Goal: Information Seeking & Learning: Learn about a topic

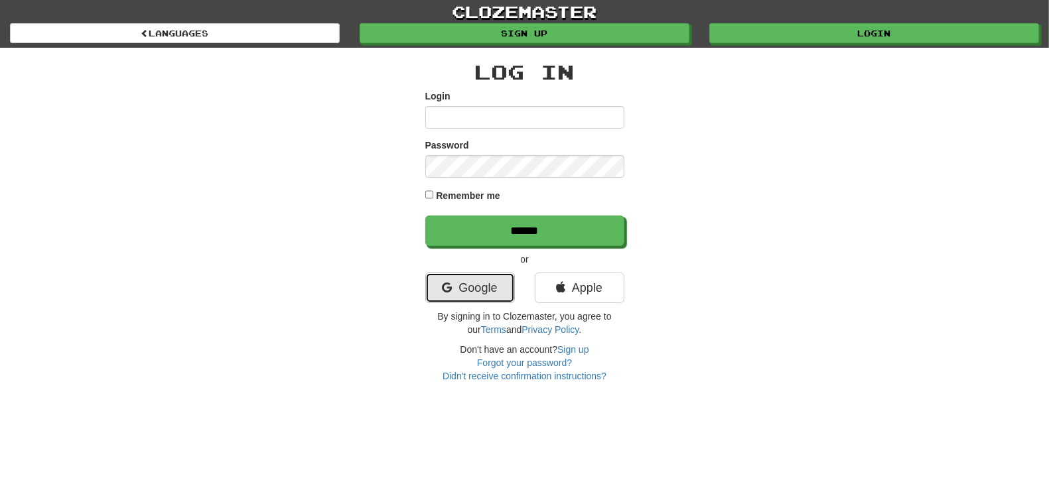
click at [497, 281] on link "Google" at bounding box center [470, 288] width 90 height 31
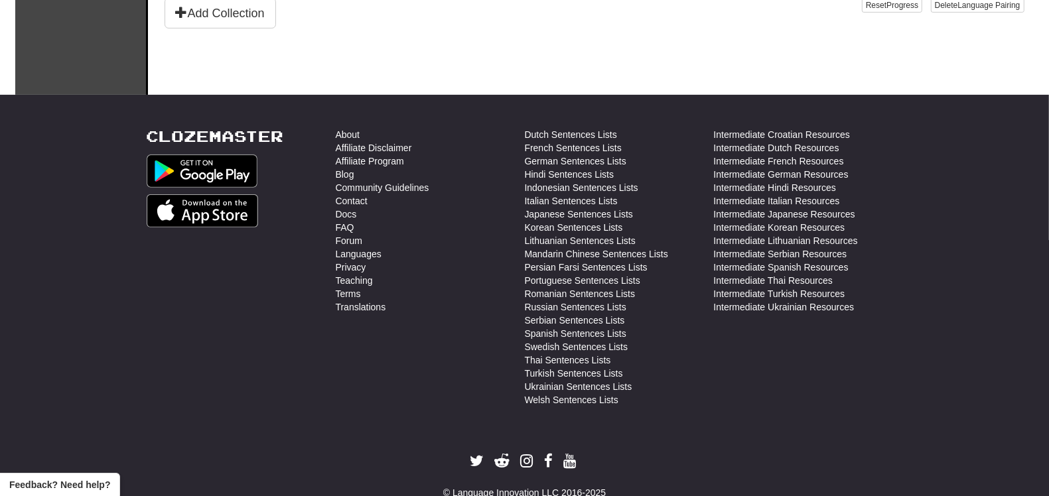
scroll to position [471, 0]
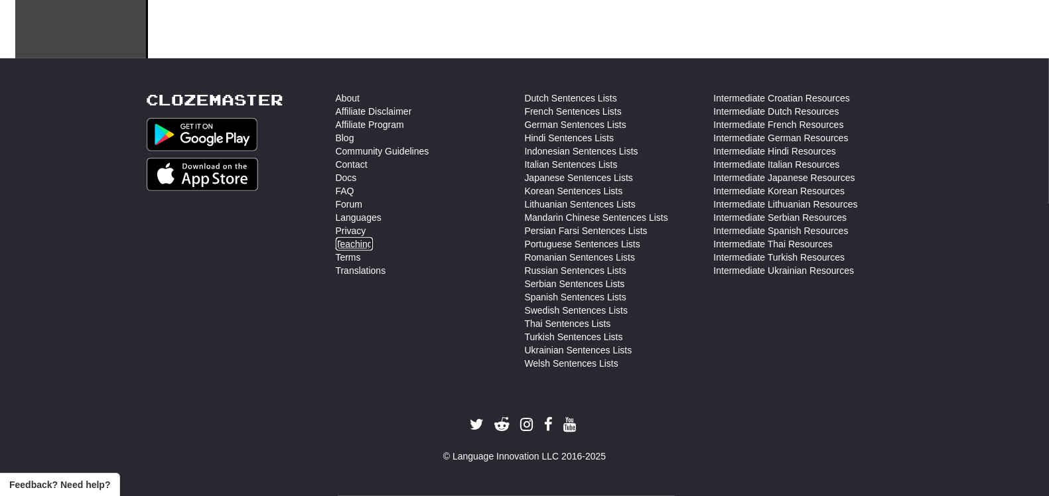
click at [358, 242] on link "Teaching" at bounding box center [354, 243] width 37 height 13
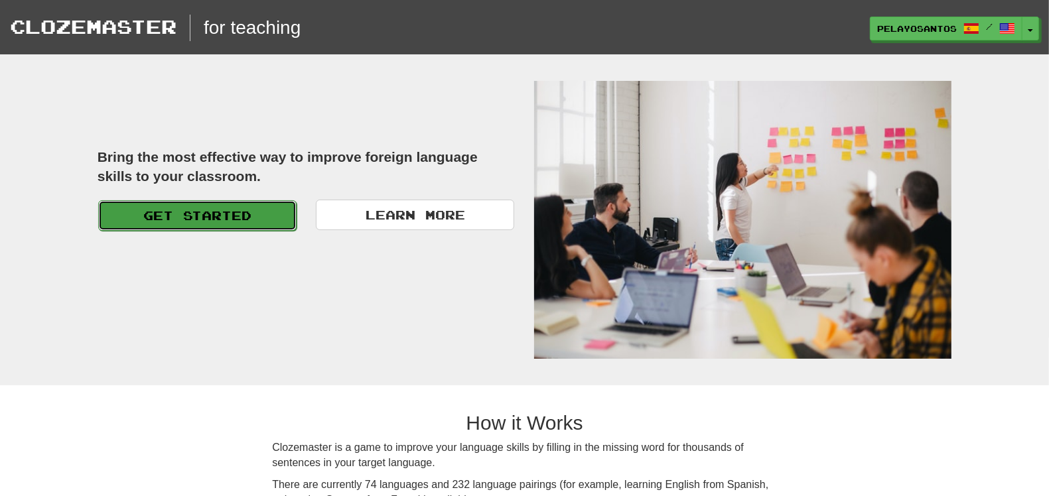
click at [247, 220] on link "Get Started" at bounding box center [197, 215] width 198 height 31
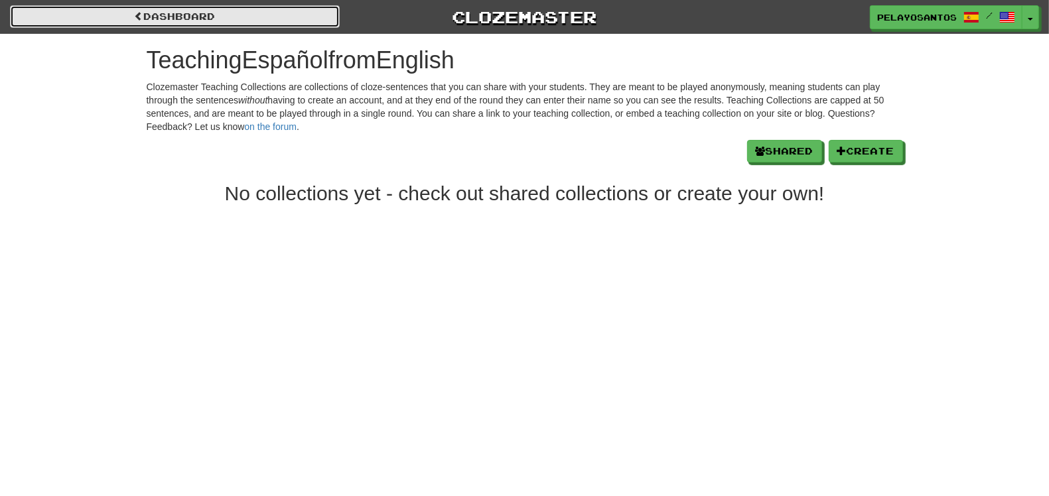
click at [289, 23] on link "Dashboard" at bounding box center [175, 16] width 330 height 23
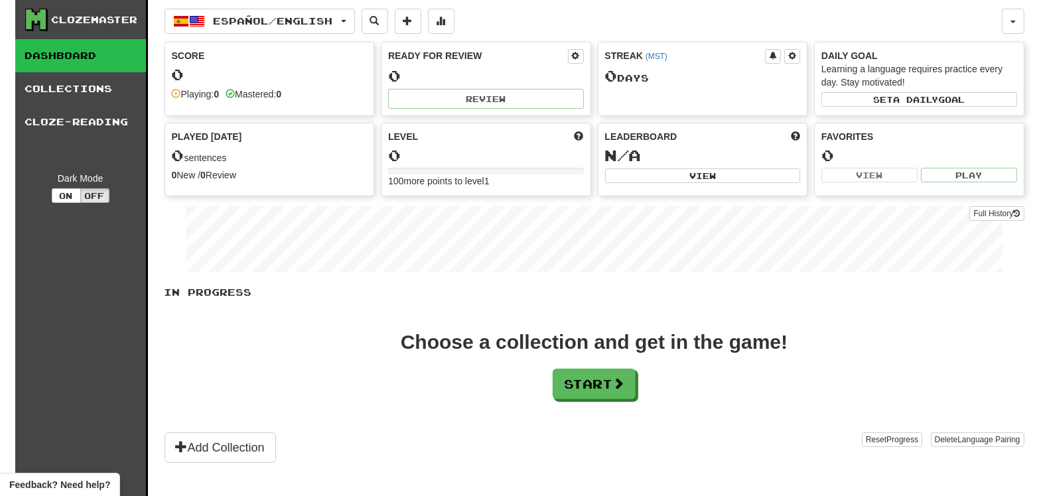
click at [97, 19] on div "Clozemaster" at bounding box center [95, 19] width 86 height 13
click at [60, 23] on div "Clozemaster" at bounding box center [95, 19] width 86 height 13
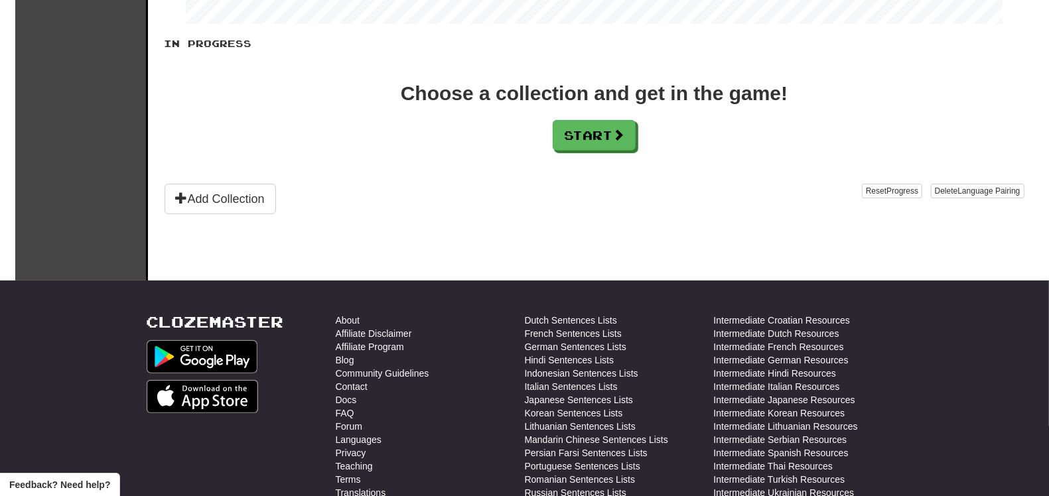
scroll to position [415, 0]
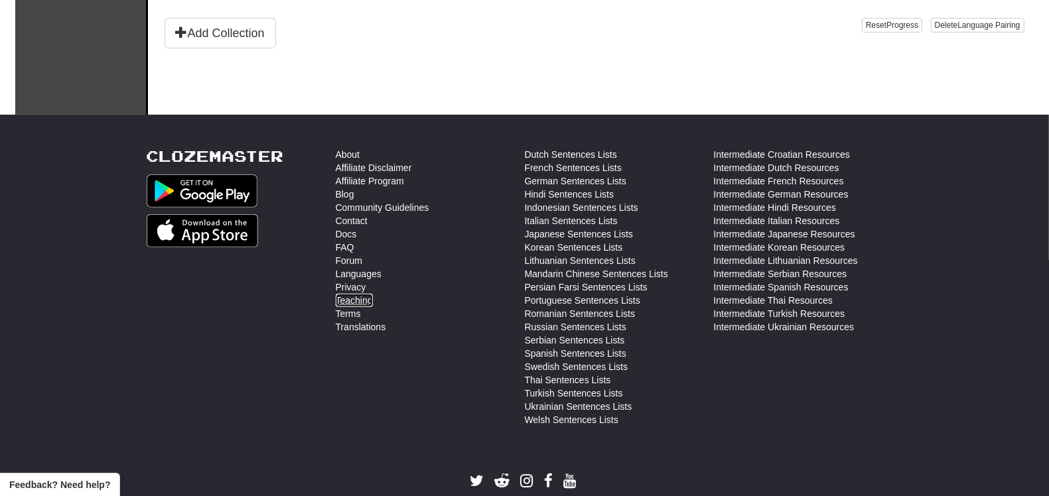
click at [354, 299] on link "Teaching" at bounding box center [354, 300] width 37 height 13
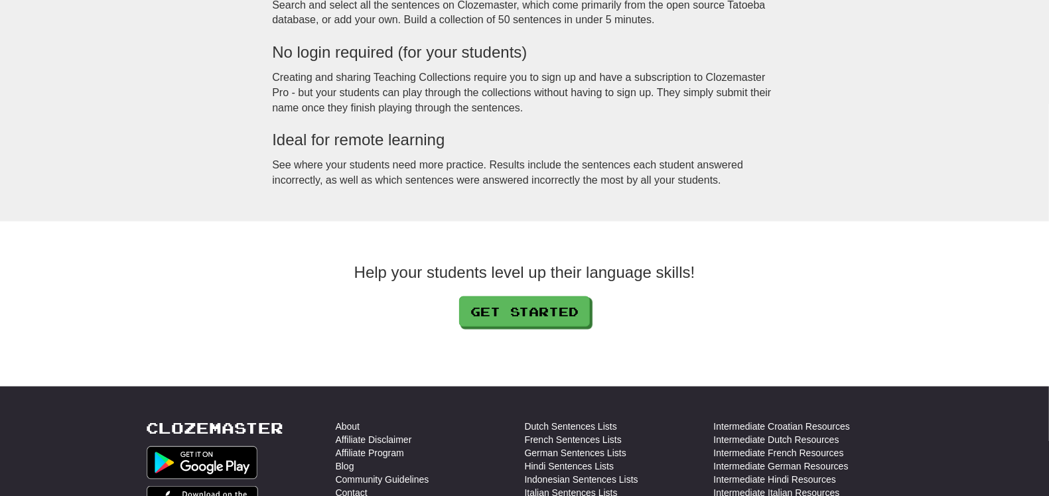
scroll to position [1409, 0]
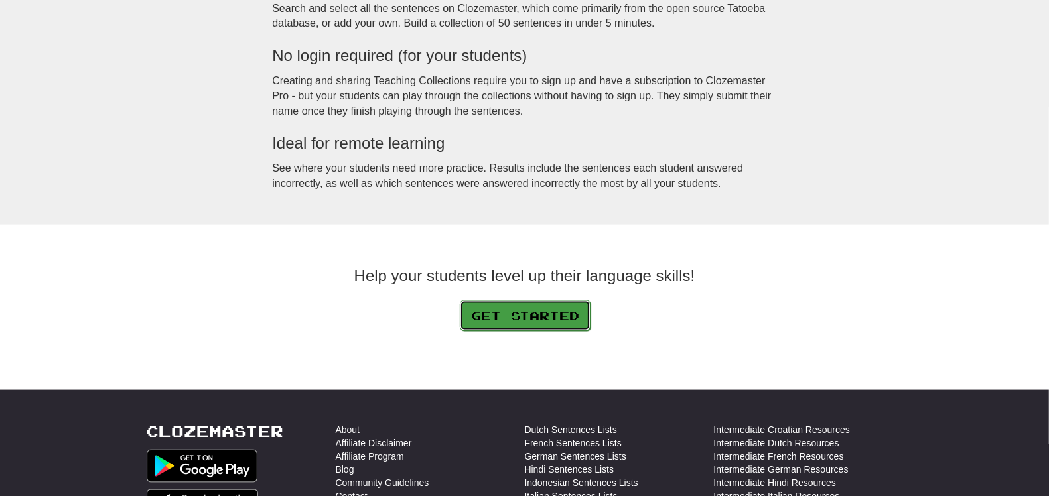
click at [543, 322] on link "Get Started" at bounding box center [525, 315] width 131 height 31
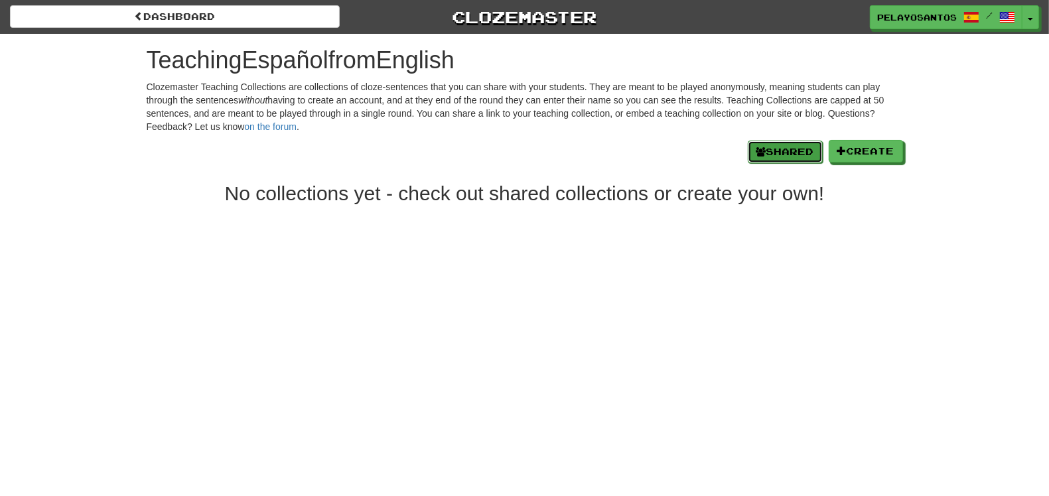
click at [774, 150] on button "Shared" at bounding box center [785, 152] width 75 height 23
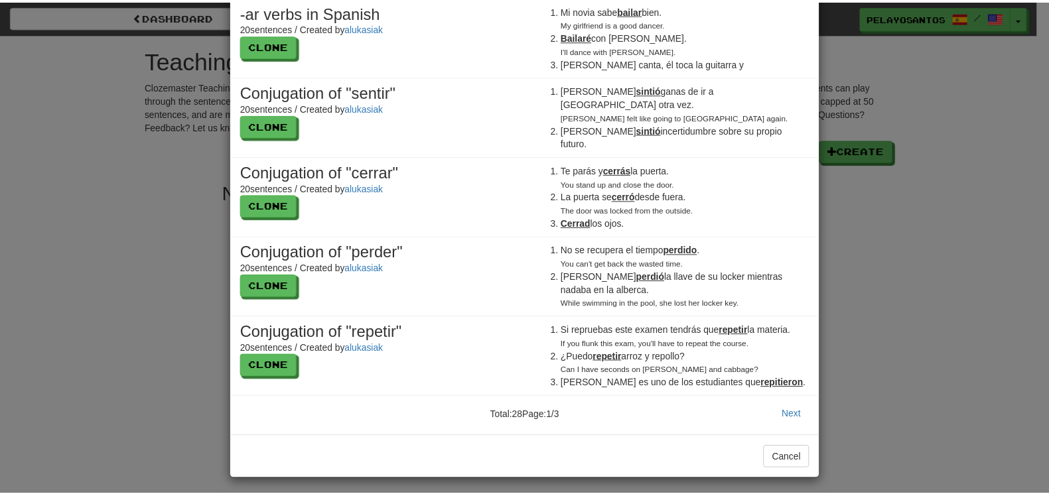
scroll to position [451, 0]
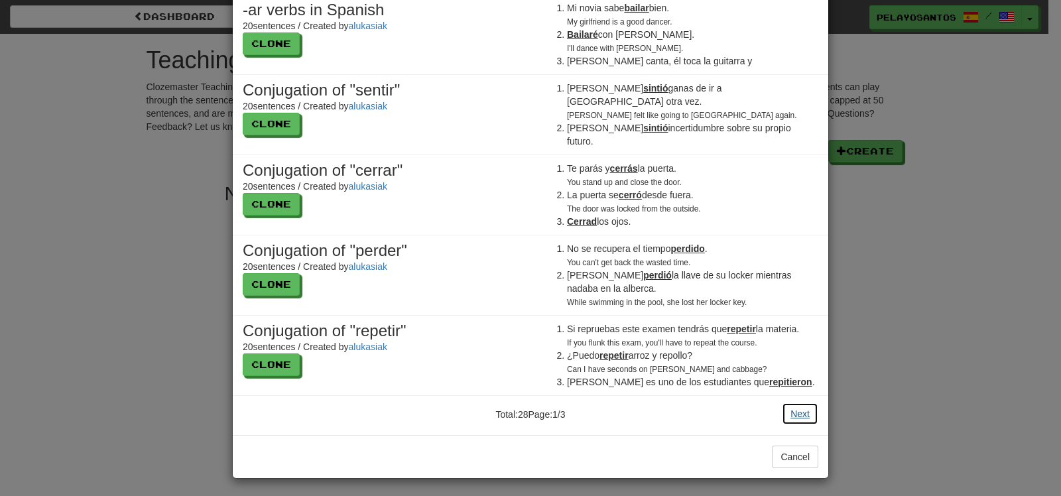
click at [782, 410] on button "Next" at bounding box center [800, 414] width 36 height 23
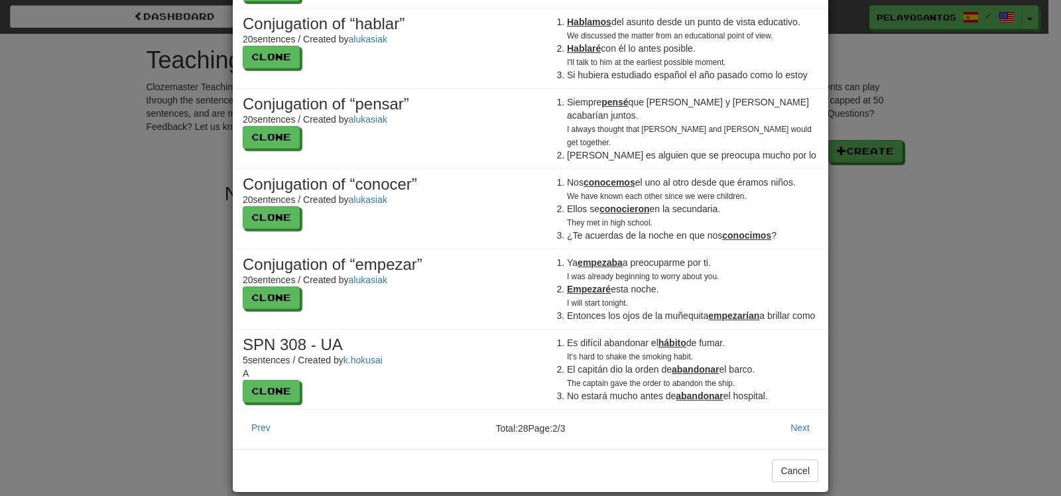
click at [783, 410] on div "El Pretérito 42 sentences / Created by LivelyWave9876 Clone ¿ Disfrutaste tus v…" at bounding box center [531, 26] width 576 height 826
drag, startPoint x: 898, startPoint y: 310, endPoint x: 899, endPoint y: 302, distance: 8.6
click at [899, 309] on div "× Shared Collections El Pretérito 42 sentences / Created by LivelyWave9876 Clon…" at bounding box center [530, 248] width 1061 height 496
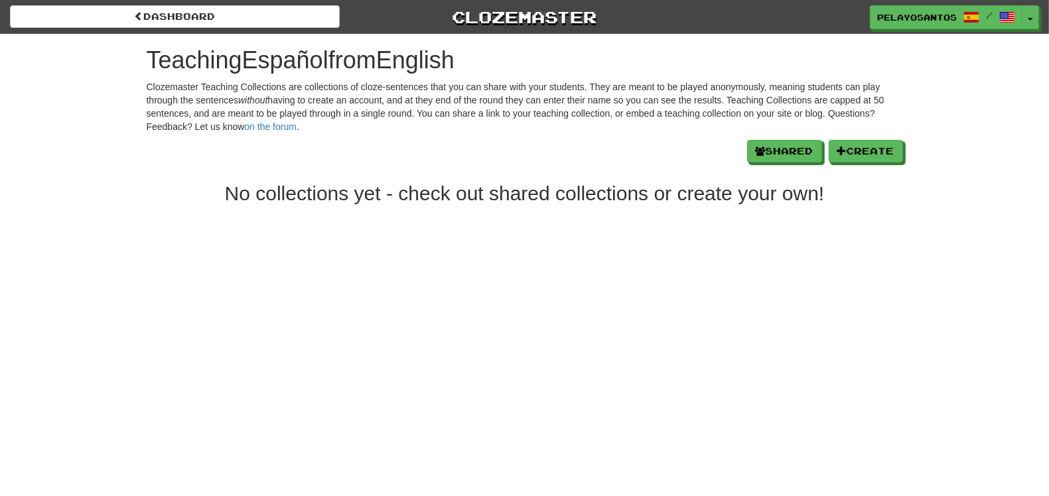
click at [1040, 15] on div "pelayosantos / Toggle Dropdown Dashboard Leaderboard Activity Feed Notification…" at bounding box center [874, 17] width 350 height 24
click at [1033, 19] on span "button" at bounding box center [1030, 20] width 5 height 3
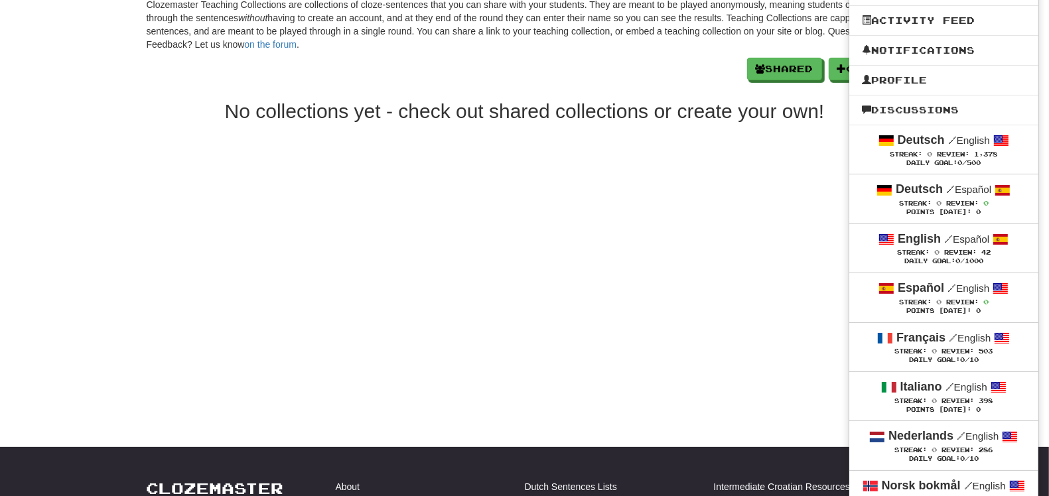
scroll to position [0, 0]
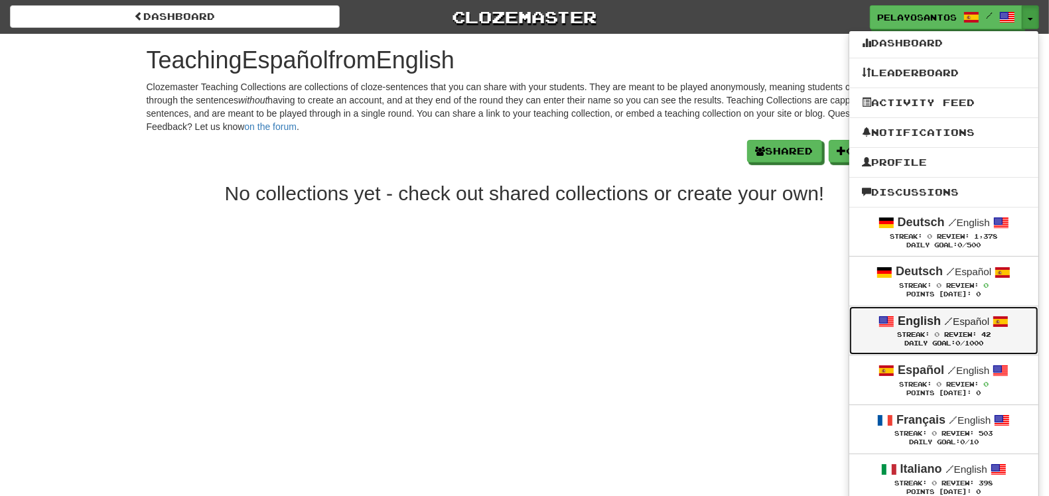
click at [922, 326] on strong "English" at bounding box center [918, 320] width 43 height 13
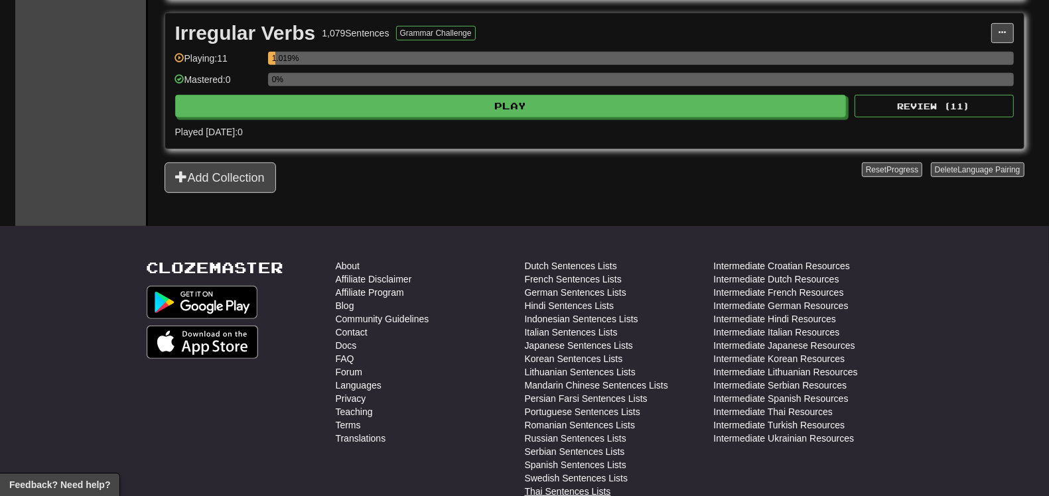
scroll to position [744, 0]
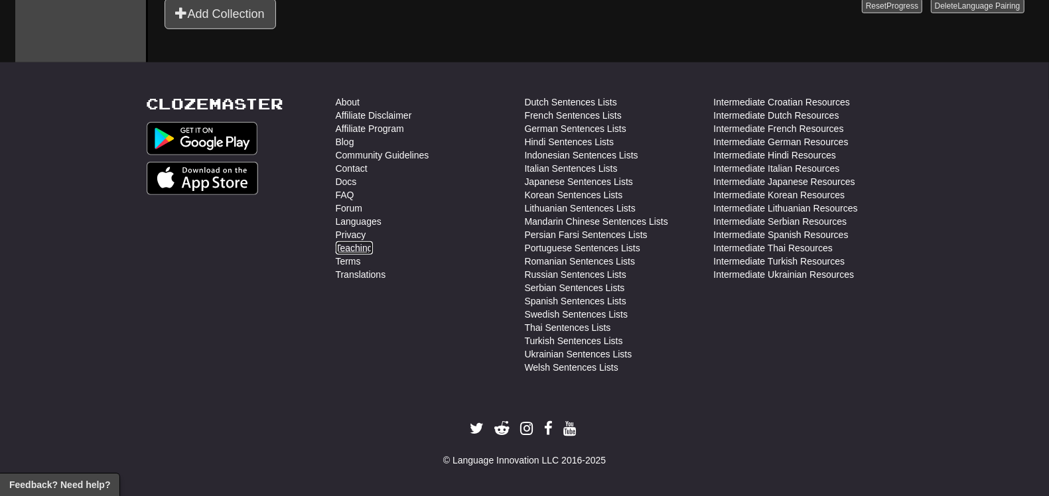
click at [357, 246] on link "Teaching" at bounding box center [354, 247] width 37 height 13
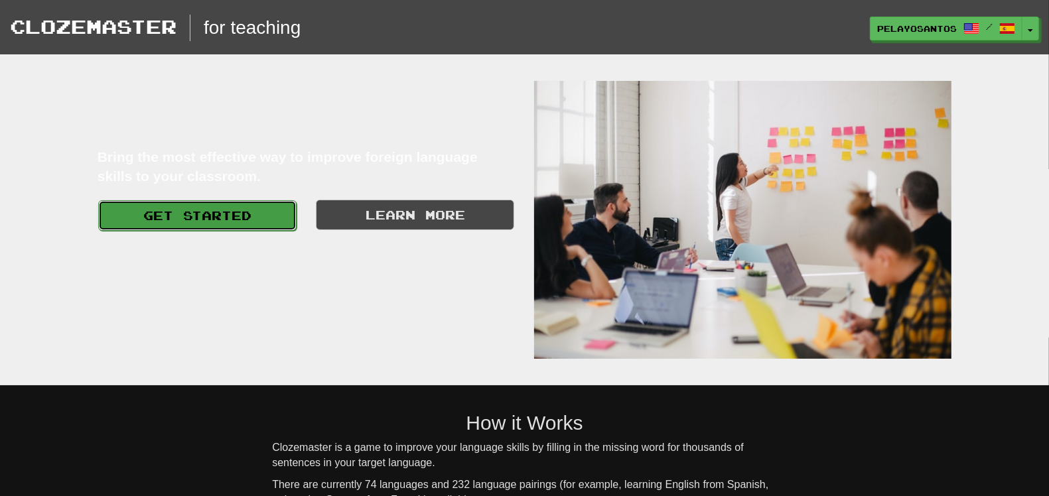
click at [204, 219] on link "Get Started" at bounding box center [197, 215] width 198 height 31
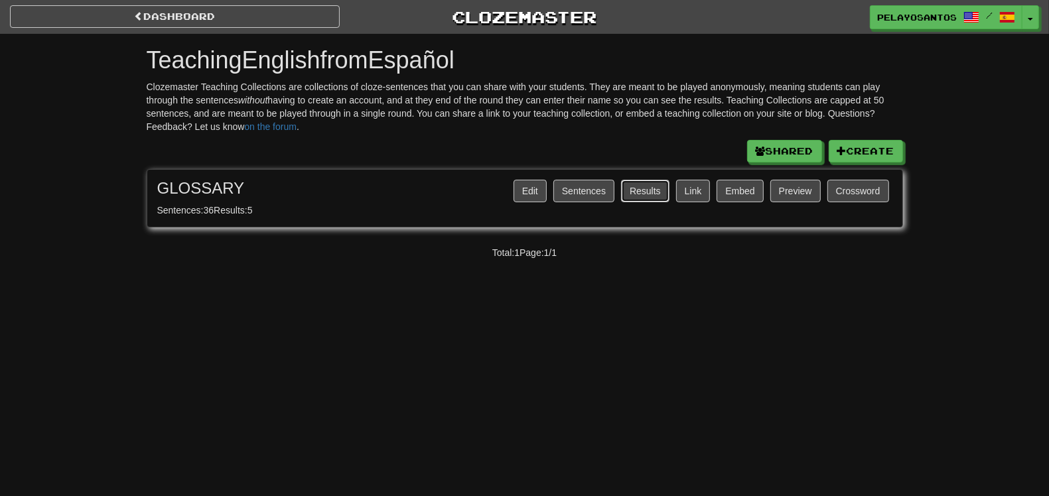
click at [634, 188] on button "Results" at bounding box center [645, 191] width 48 height 23
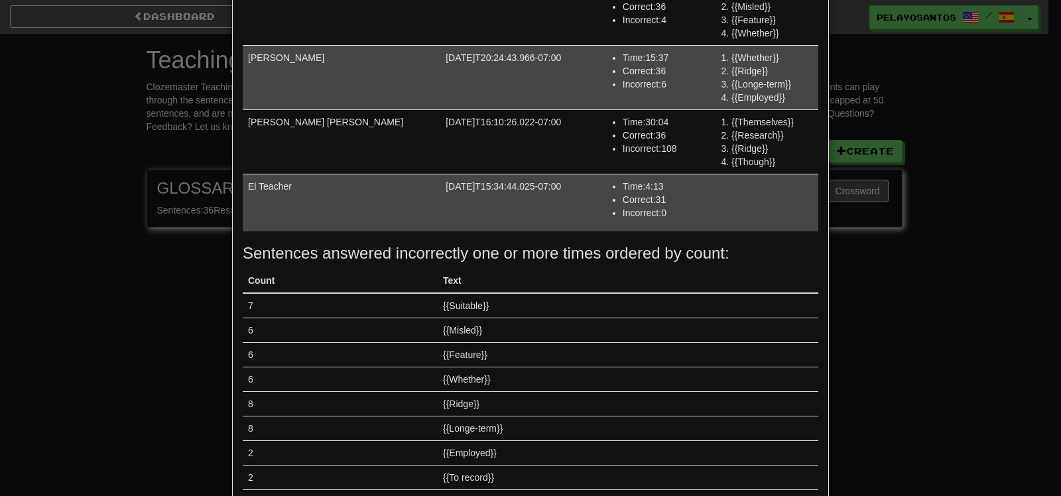
scroll to position [165, 0]
click at [251, 279] on th "Count" at bounding box center [340, 281] width 195 height 25
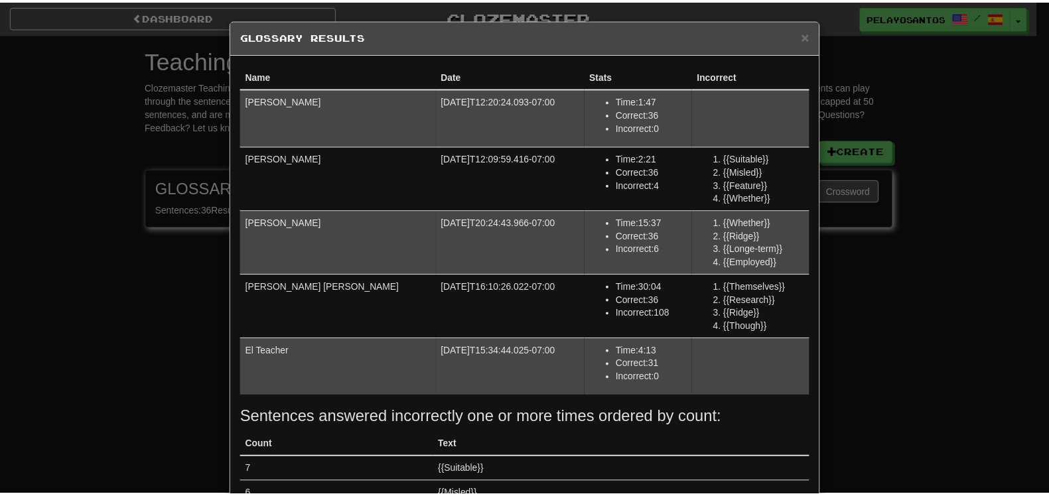
scroll to position [0, 0]
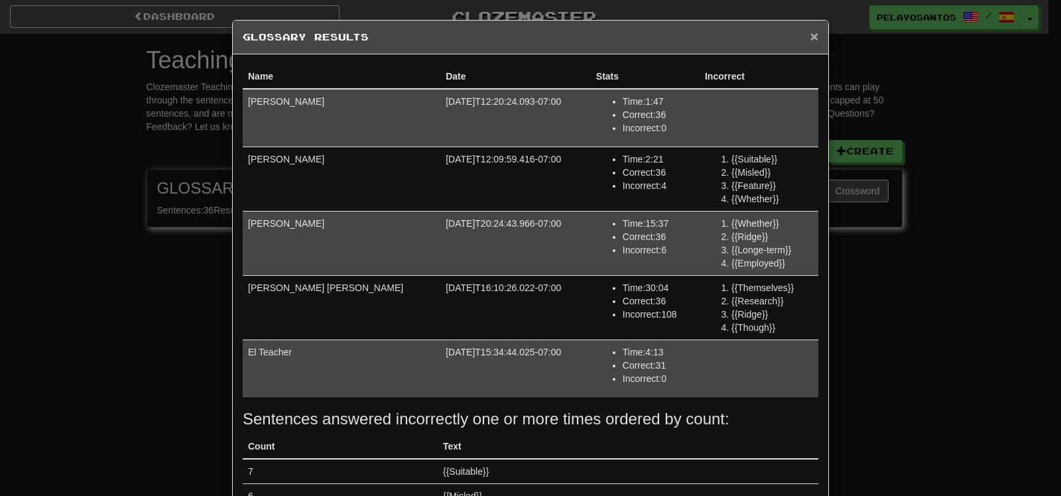
click at [811, 34] on span "×" at bounding box center [815, 36] width 8 height 15
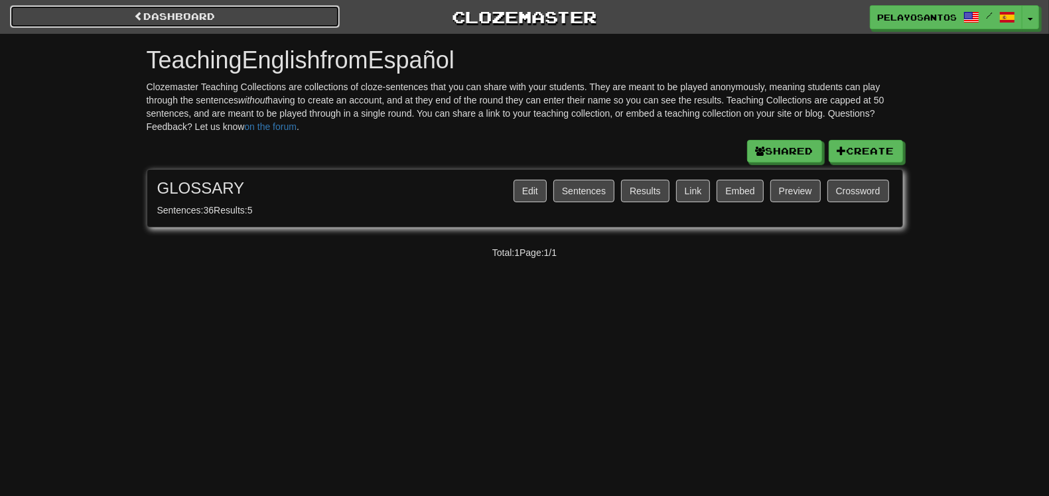
click at [237, 16] on link "Dashboard" at bounding box center [175, 16] width 330 height 23
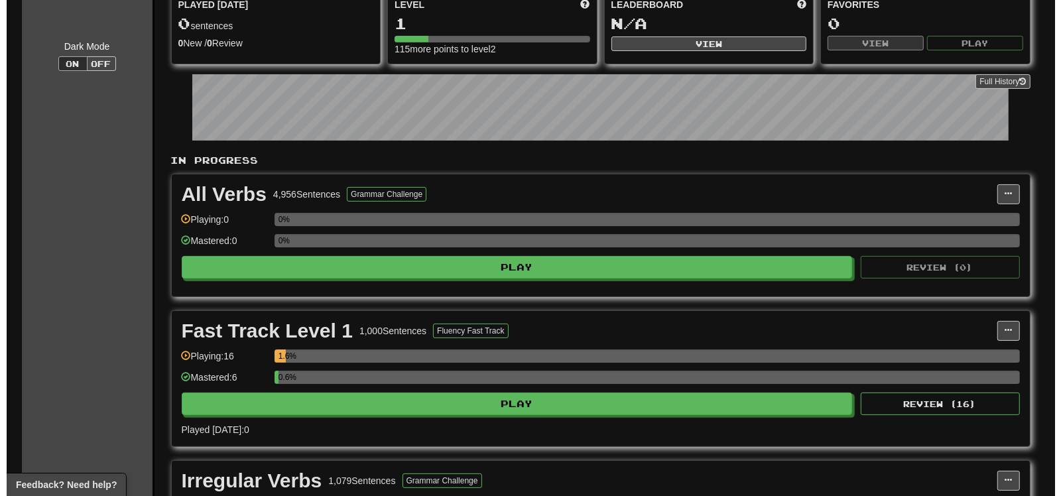
scroll to position [249, 0]
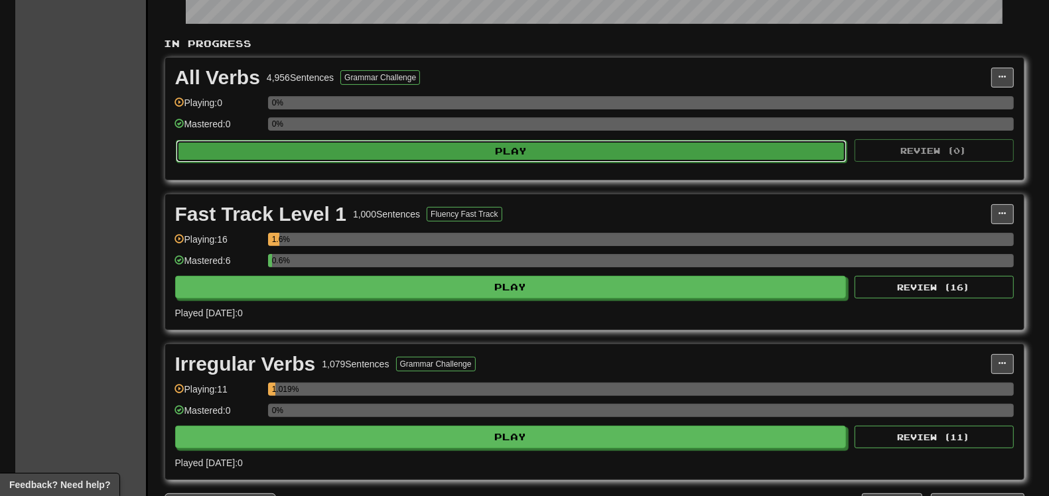
click at [507, 145] on button "Play" at bounding box center [511, 151] width 671 height 23
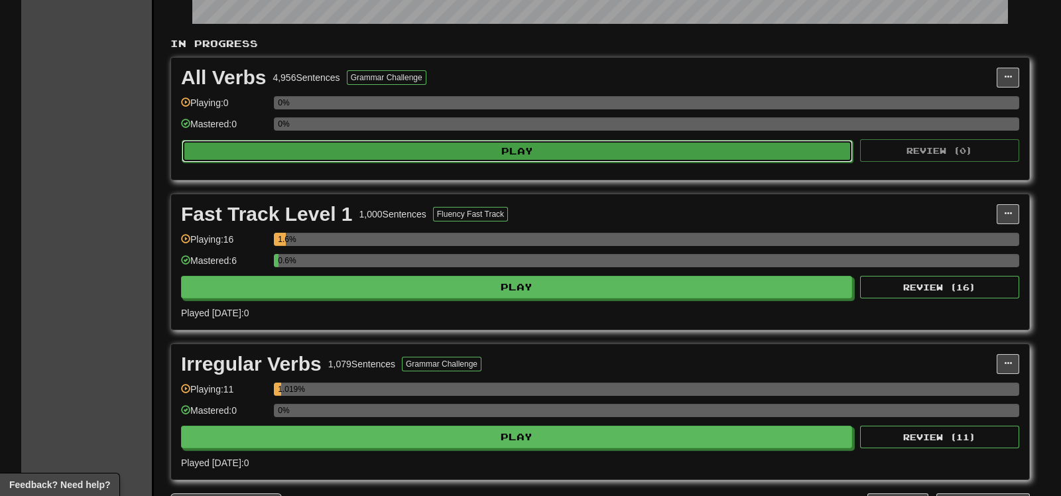
select select "**"
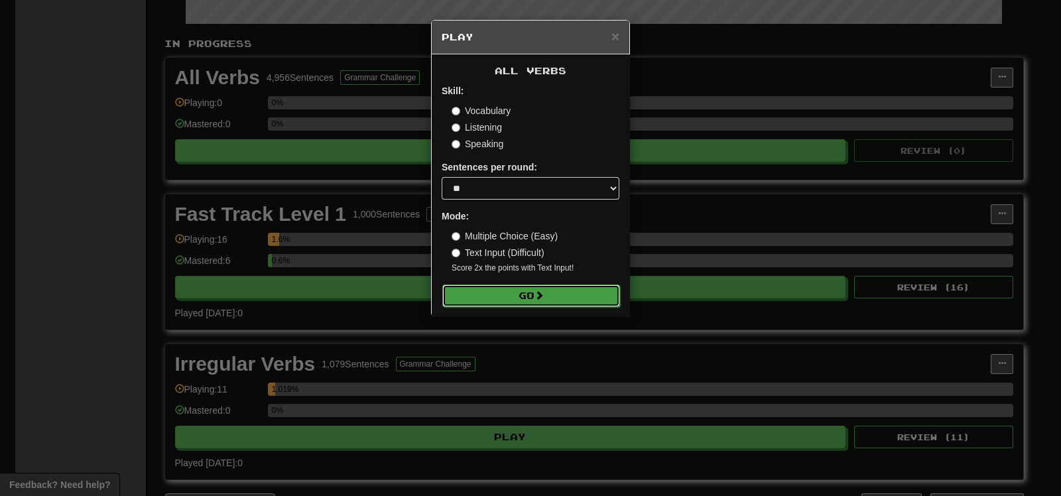
click at [525, 294] on button "Go" at bounding box center [531, 296] width 178 height 23
